Goal: Task Accomplishment & Management: Manage account settings

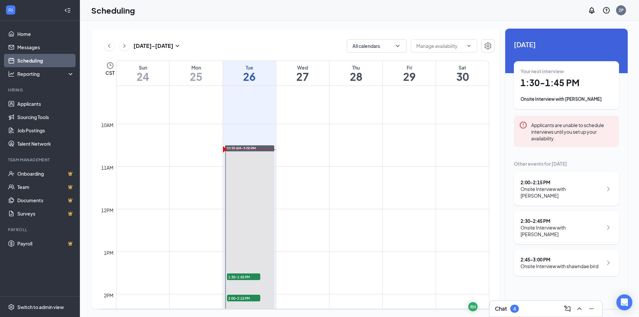
scroll to position [427, 0]
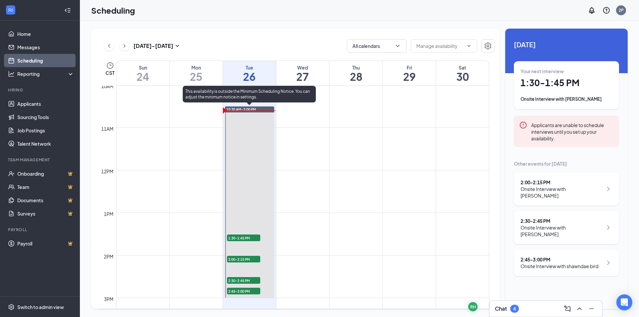
click at [258, 109] on div "10:30 AM-3:00 PM" at bounding box center [249, 109] width 49 height 6
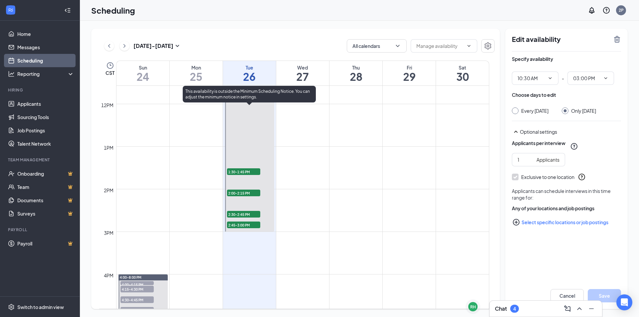
scroll to position [560, 0]
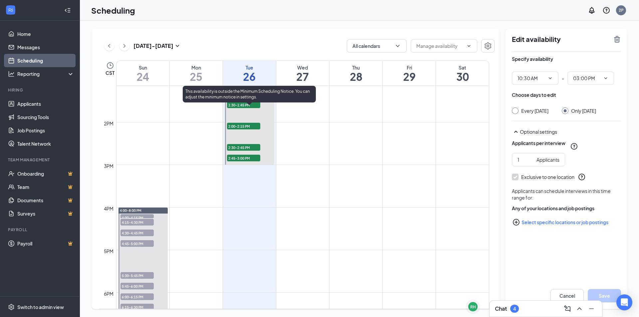
click at [256, 104] on div "This availability is outside the Minimum Scheduling Notice. You can adjust the …" at bounding box center [249, 95] width 133 height 19
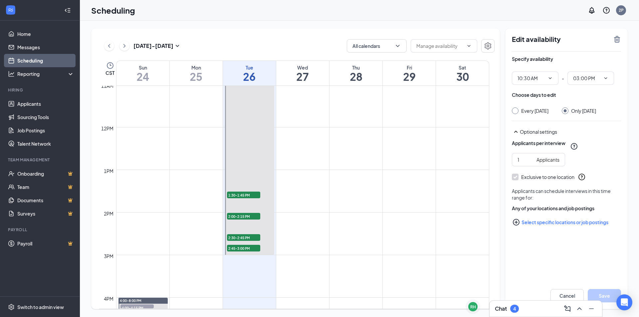
scroll to position [460, 0]
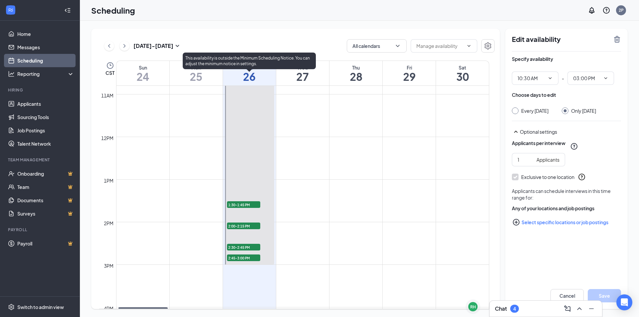
click at [250, 204] on span "1:30-1:45 PM" at bounding box center [243, 204] width 33 height 7
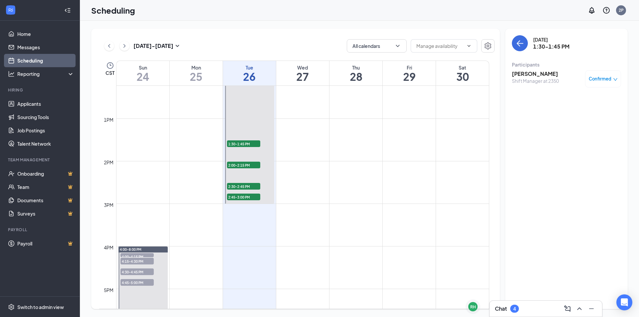
scroll to position [527, 0]
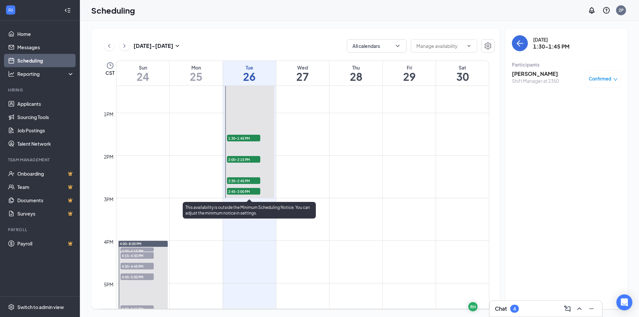
click at [240, 140] on span "1:30-1:45 PM" at bounding box center [243, 138] width 33 height 7
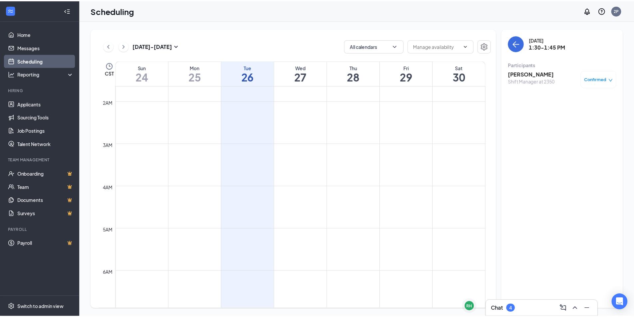
scroll to position [0, 0]
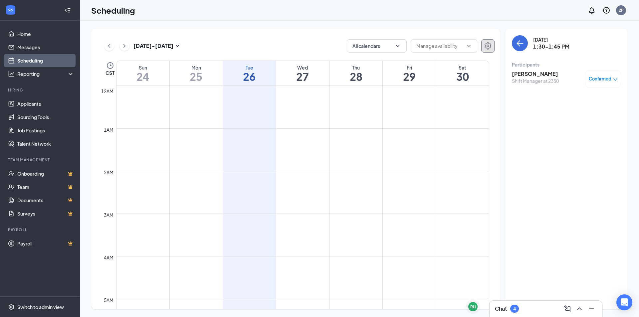
click at [489, 47] on icon "Settings" at bounding box center [488, 46] width 8 height 8
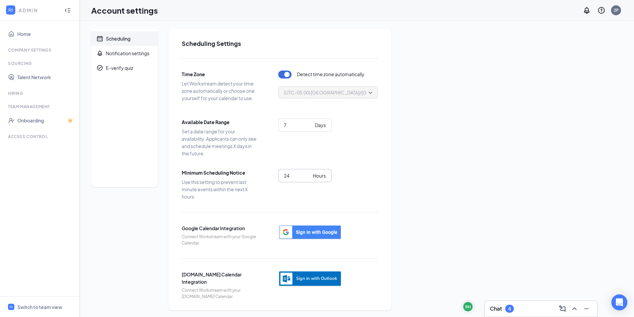
drag, startPoint x: 295, startPoint y: 174, endPoint x: 246, endPoint y: 179, distance: 49.1
click at [246, 179] on div "Minimum Scheduling Notice Use this setting to prevent last minute events within…" at bounding box center [280, 184] width 196 height 31
type input "1"
click at [336, 185] on div "1 Hours" at bounding box center [328, 180] width 100 height 23
click at [18, 36] on link "Home" at bounding box center [45, 33] width 57 height 13
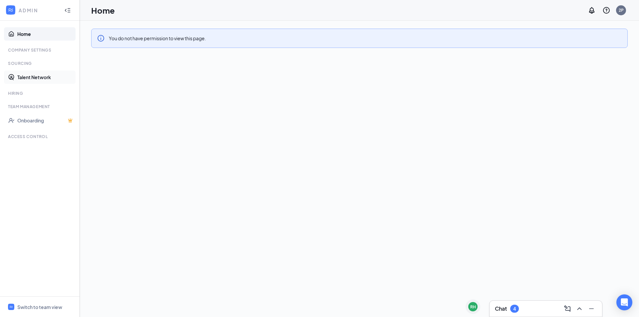
click at [37, 78] on link "Talent Network" at bounding box center [45, 77] width 57 height 13
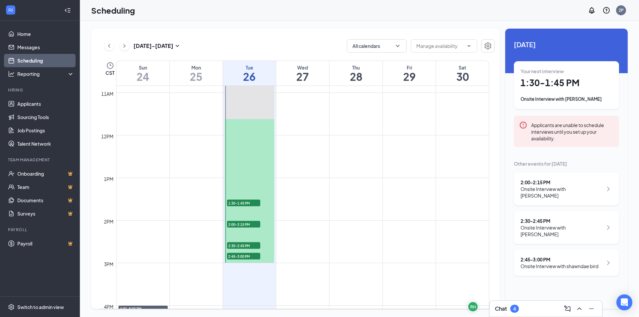
scroll to position [460, 0]
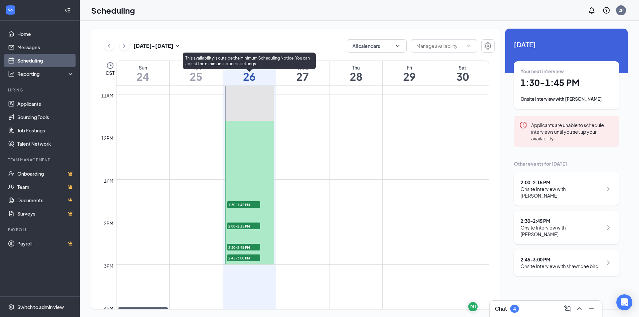
click at [249, 205] on span "1:30-1:45 PM" at bounding box center [243, 204] width 33 height 7
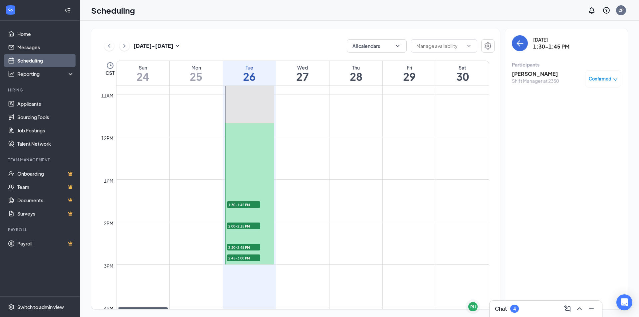
click at [616, 79] on icon "down" at bounding box center [615, 79] width 5 height 5
